Goal: Obtain resource: Download file/media

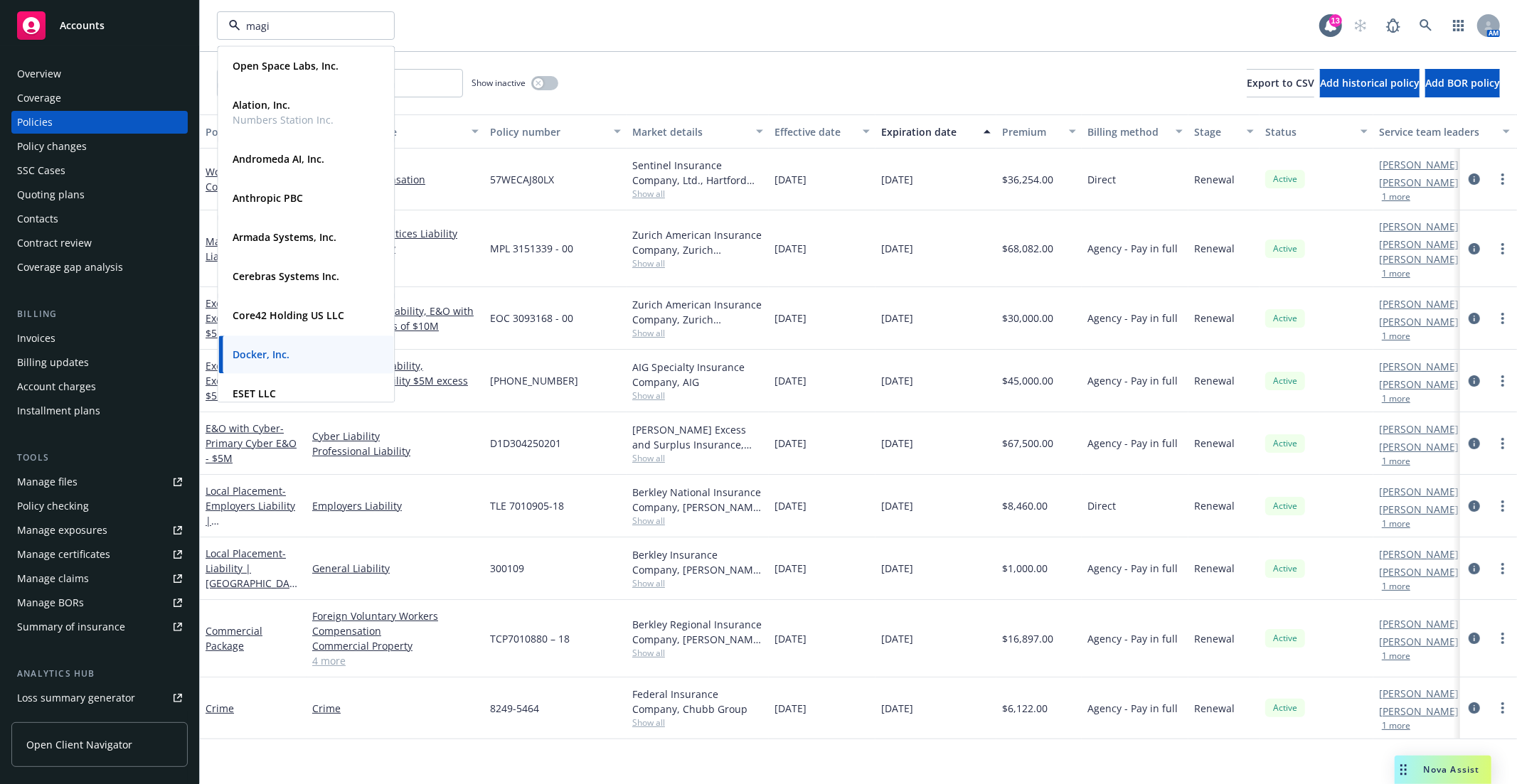
type input "magic"
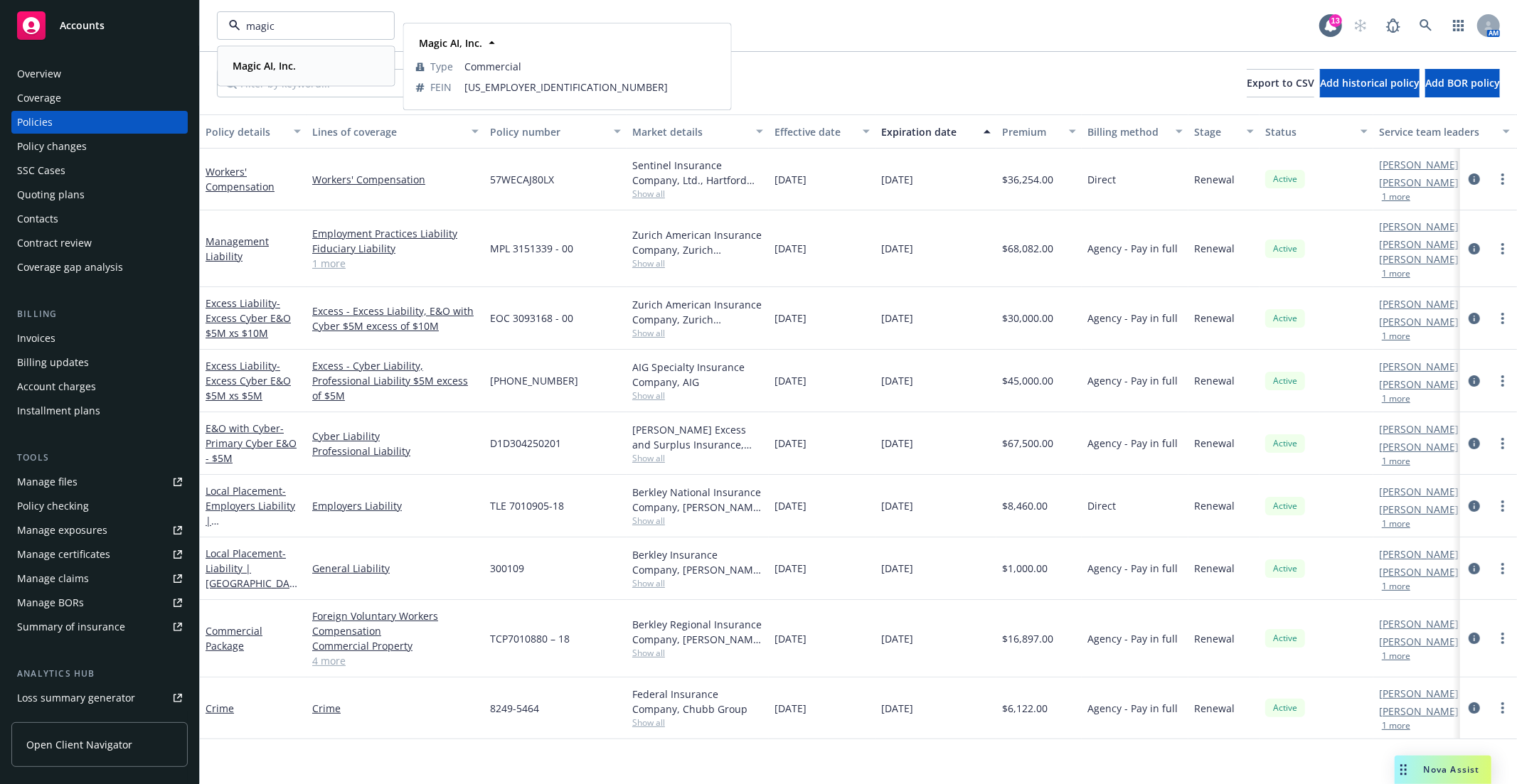
click at [302, 73] on div "Magic AI, Inc." at bounding box center [306, 66] width 158 height 20
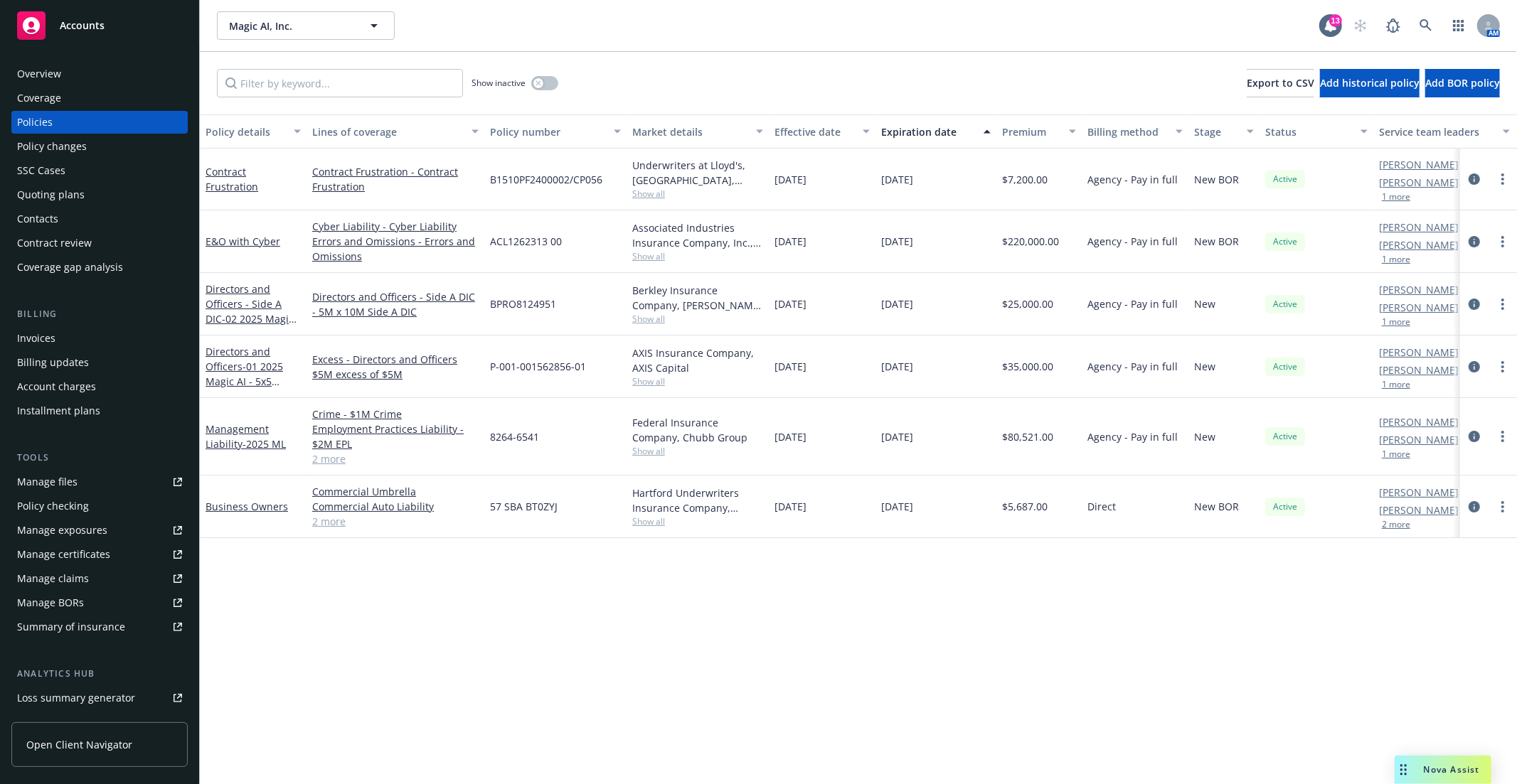
click at [87, 481] on link "Manage files" at bounding box center [99, 482] width 176 height 23
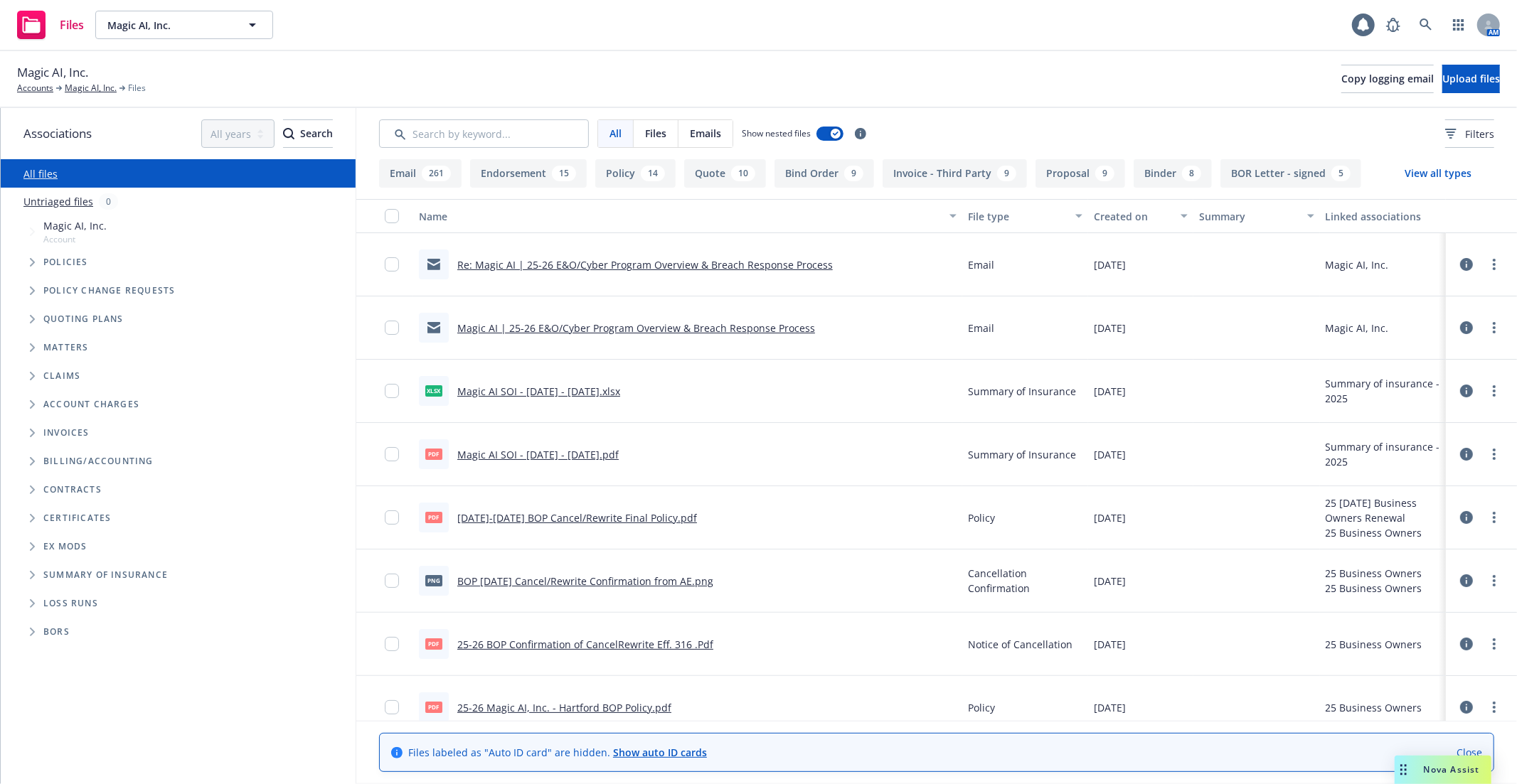
click at [29, 261] on span "Tree Example" at bounding box center [32, 262] width 23 height 23
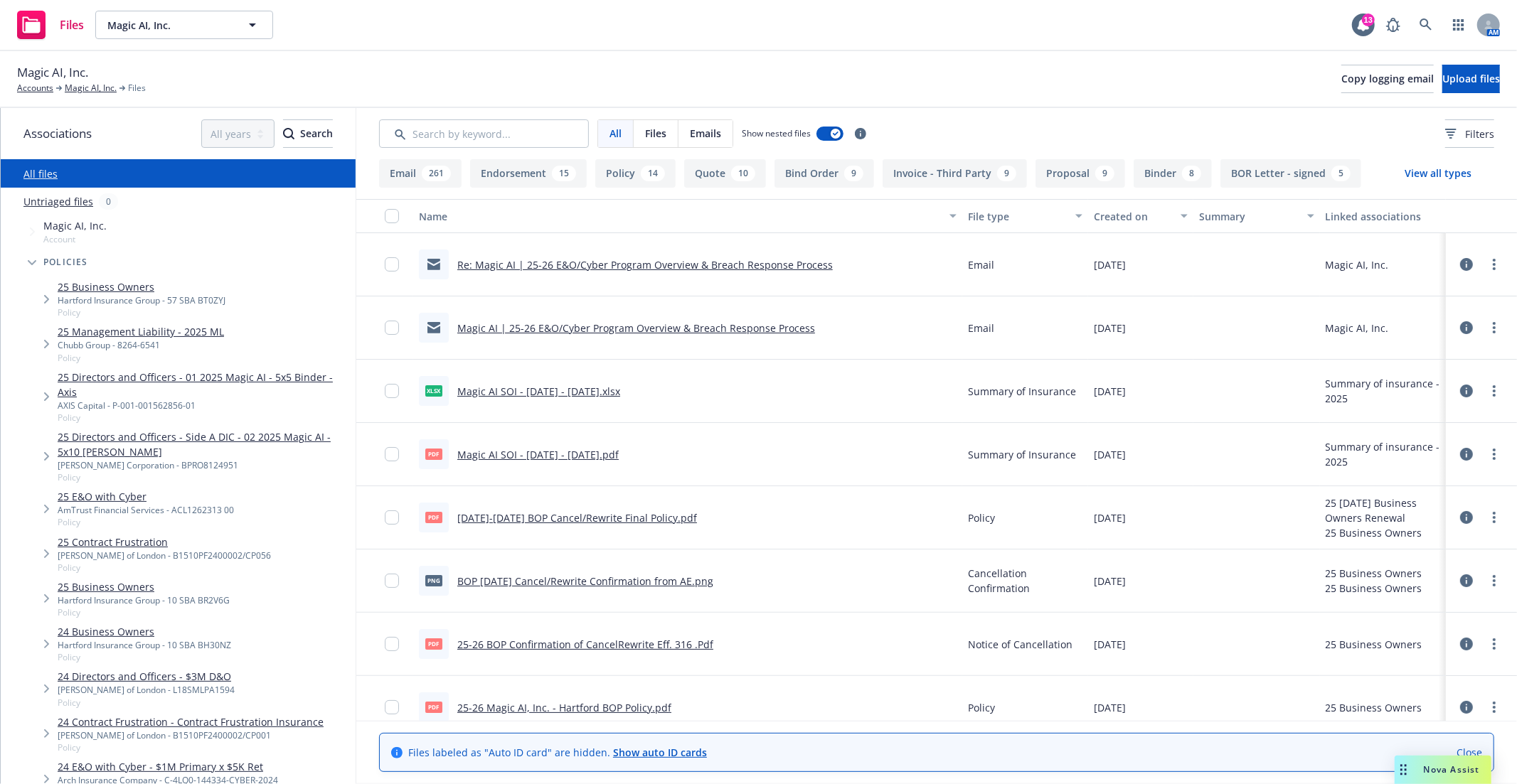
click at [171, 507] on div "AmTrust Financial Services - ACL1262313 00" at bounding box center [146, 510] width 176 height 12
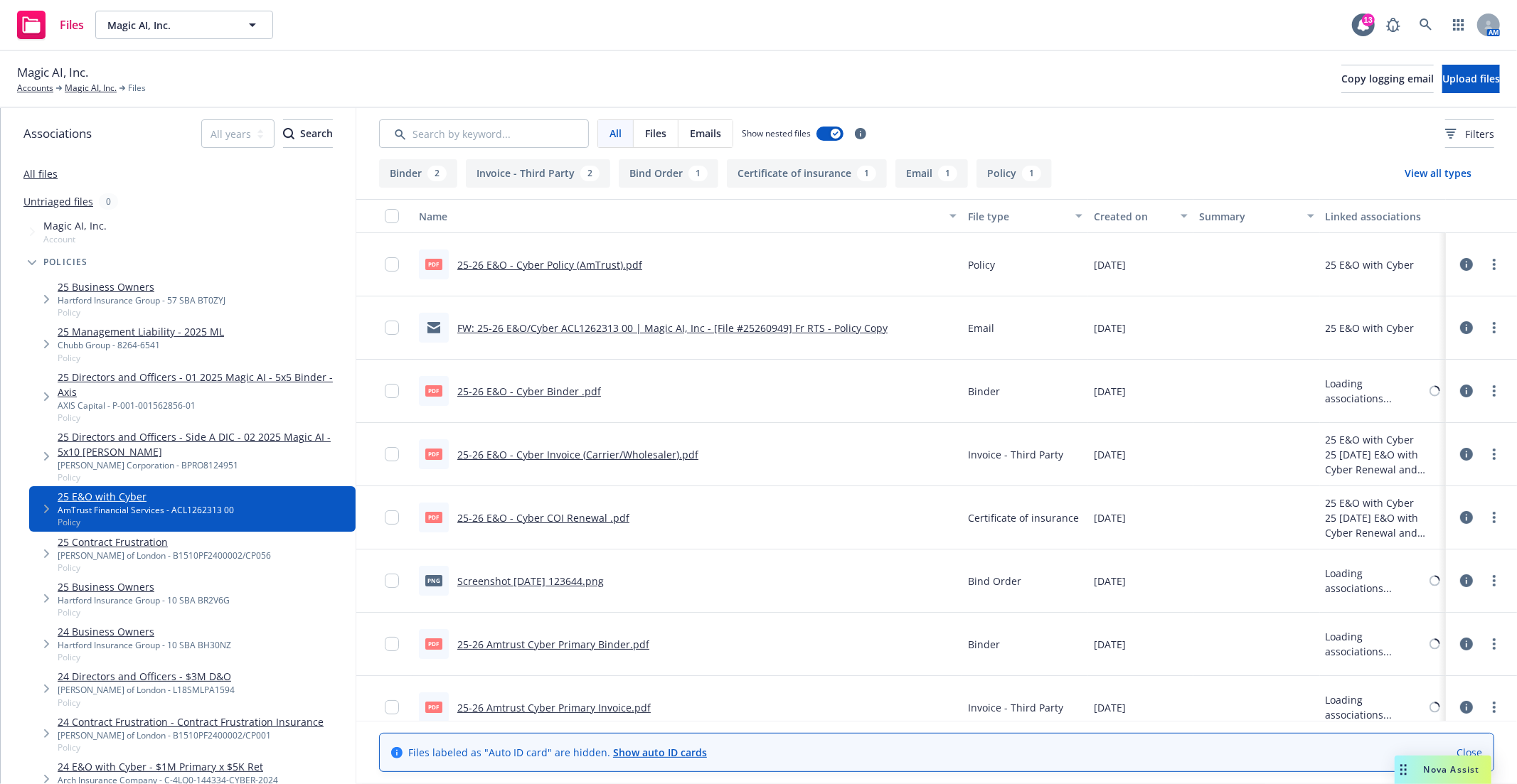
click at [572, 264] on link "25-26 E&O - Cyber Policy (AmTrust).pdf" at bounding box center [549, 264] width 185 height 14
